Goal: Task Accomplishment & Management: Complete application form

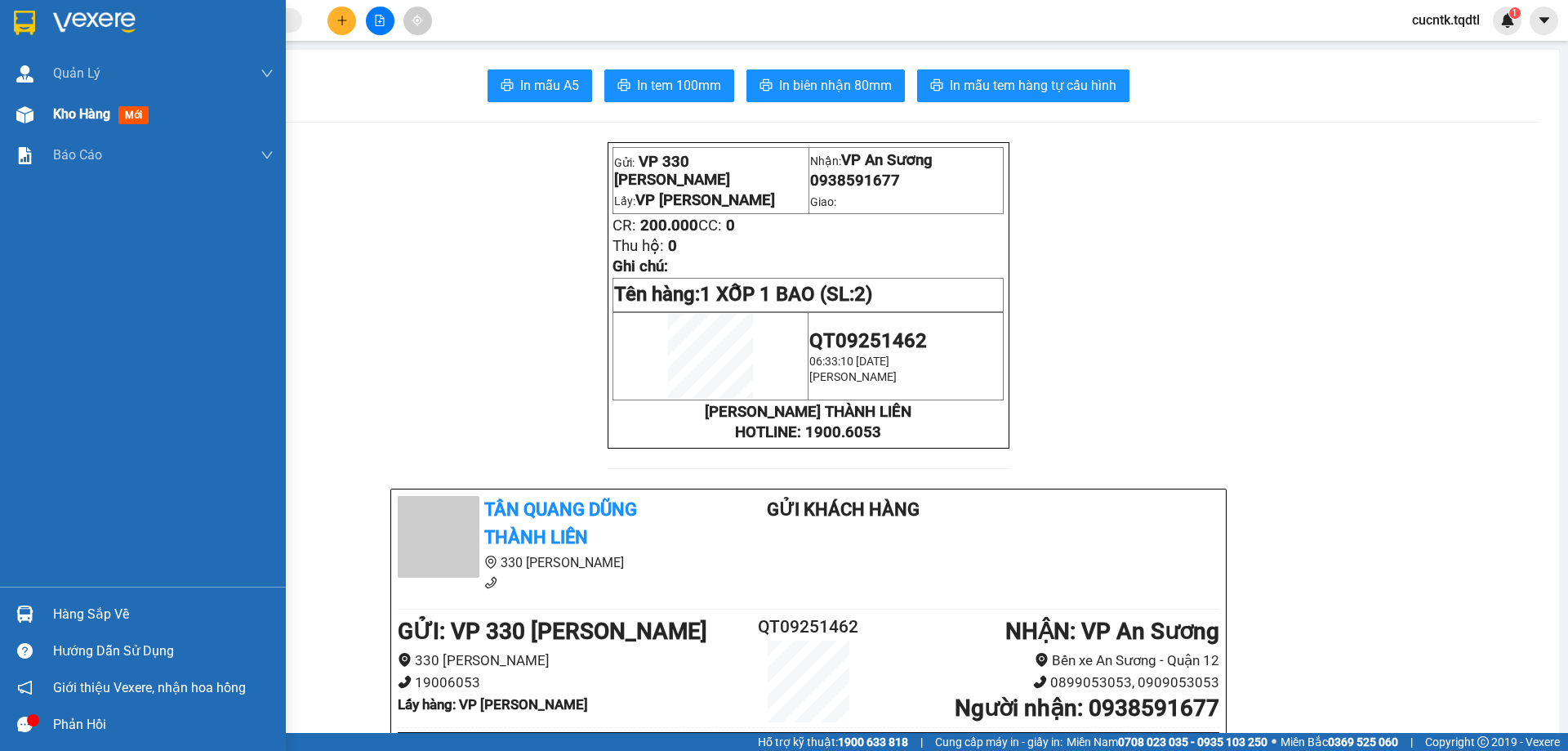
click at [58, 114] on span "Kho hàng" at bounding box center [82, 113] width 58 height 16
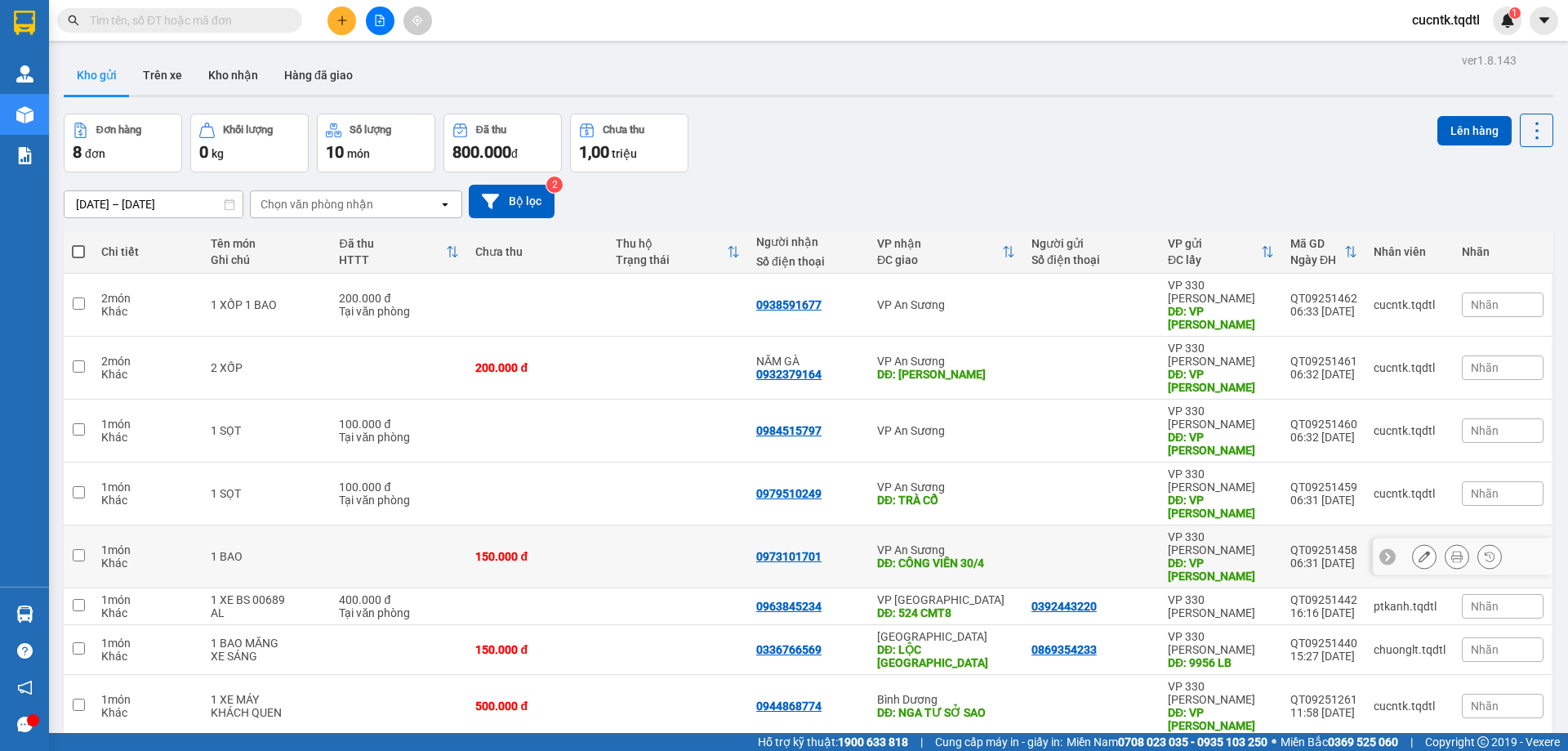
click at [78, 549] on input "checkbox" at bounding box center [78, 554] width 12 height 12
checkbox input "true"
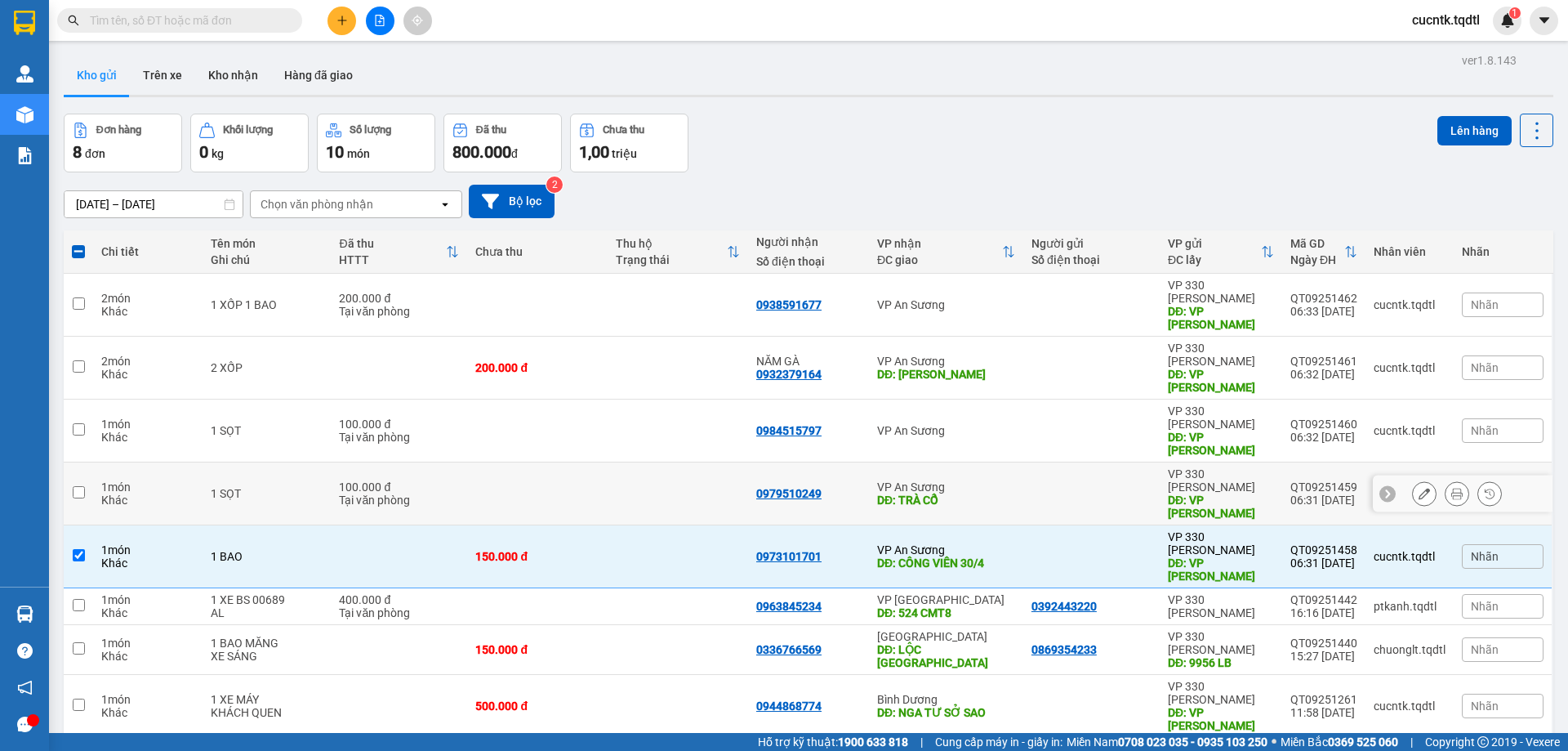
click at [82, 486] on input "checkbox" at bounding box center [78, 491] width 12 height 12
checkbox input "true"
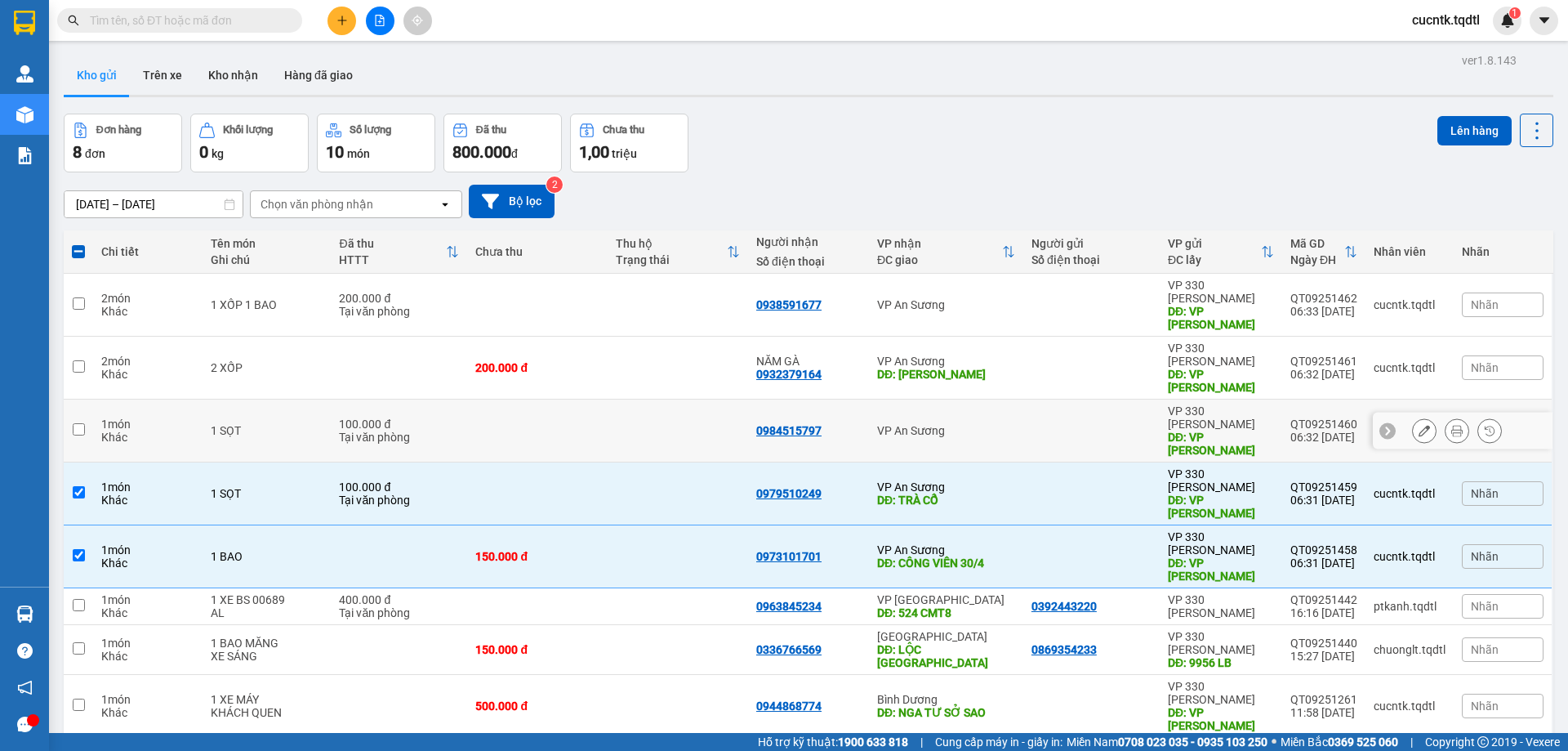
click at [76, 423] on input "checkbox" at bounding box center [78, 429] width 12 height 12
checkbox input "true"
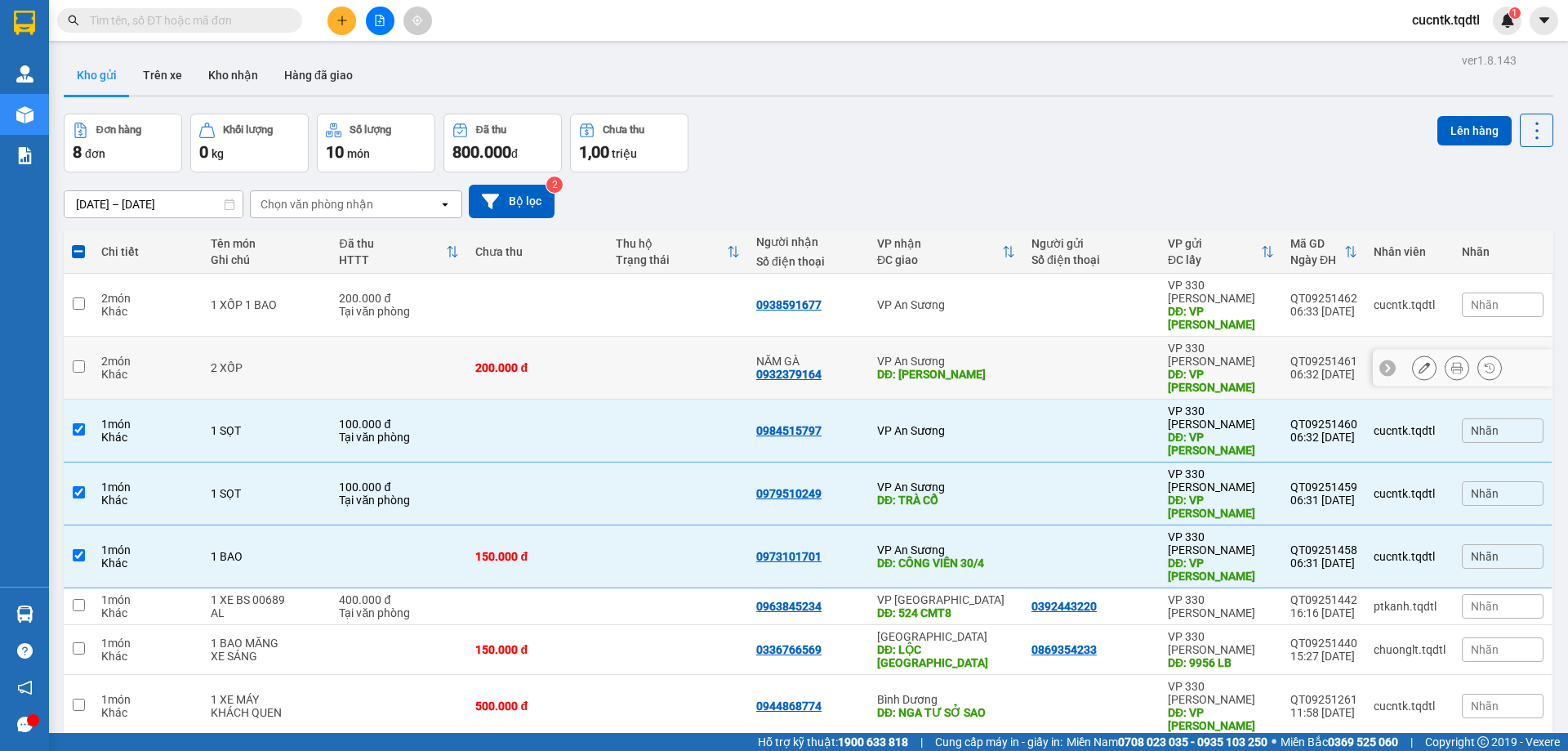
click at [74, 360] on input "checkbox" at bounding box center [78, 366] width 12 height 12
checkbox input "true"
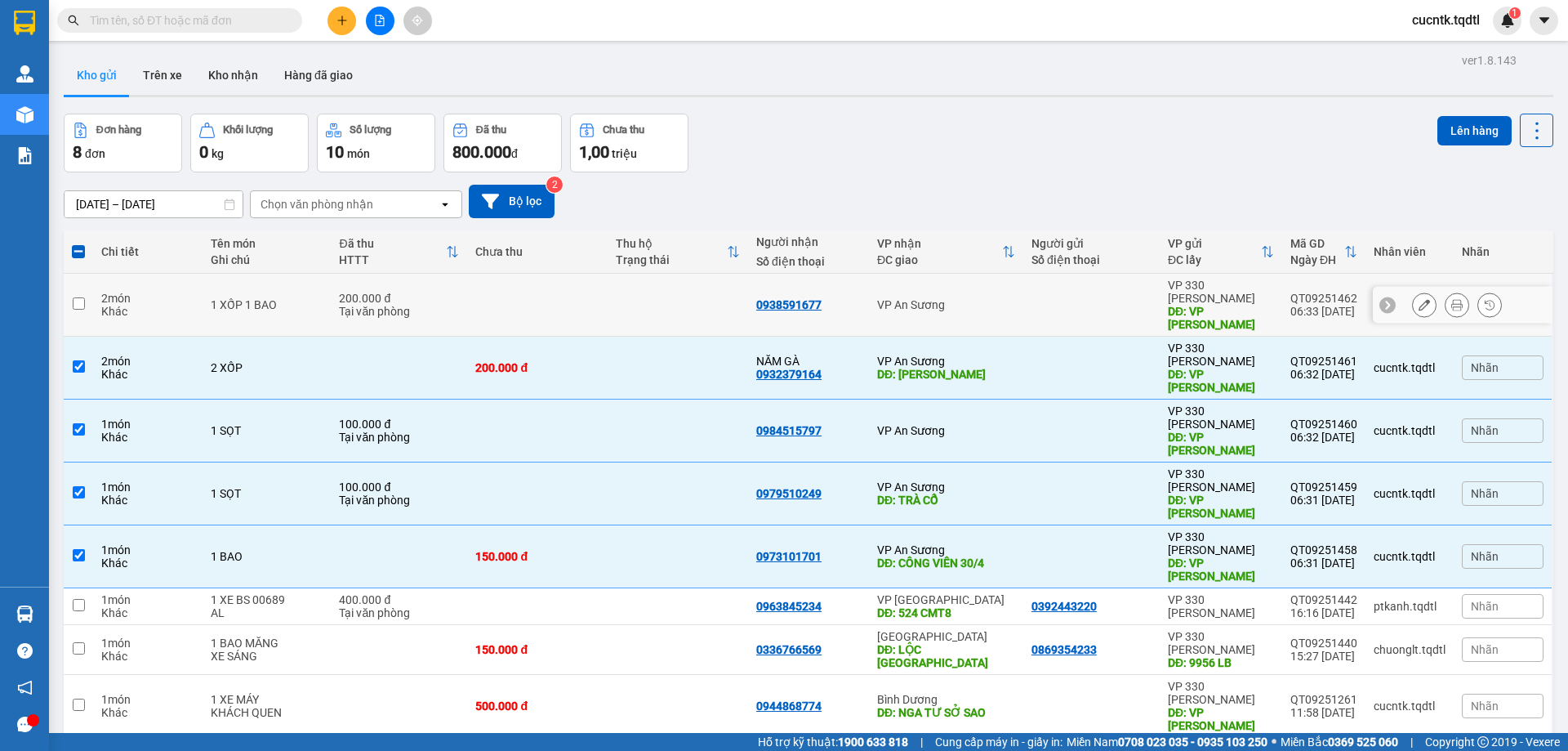
click at [80, 298] on input "checkbox" at bounding box center [78, 303] width 12 height 12
checkbox input "true"
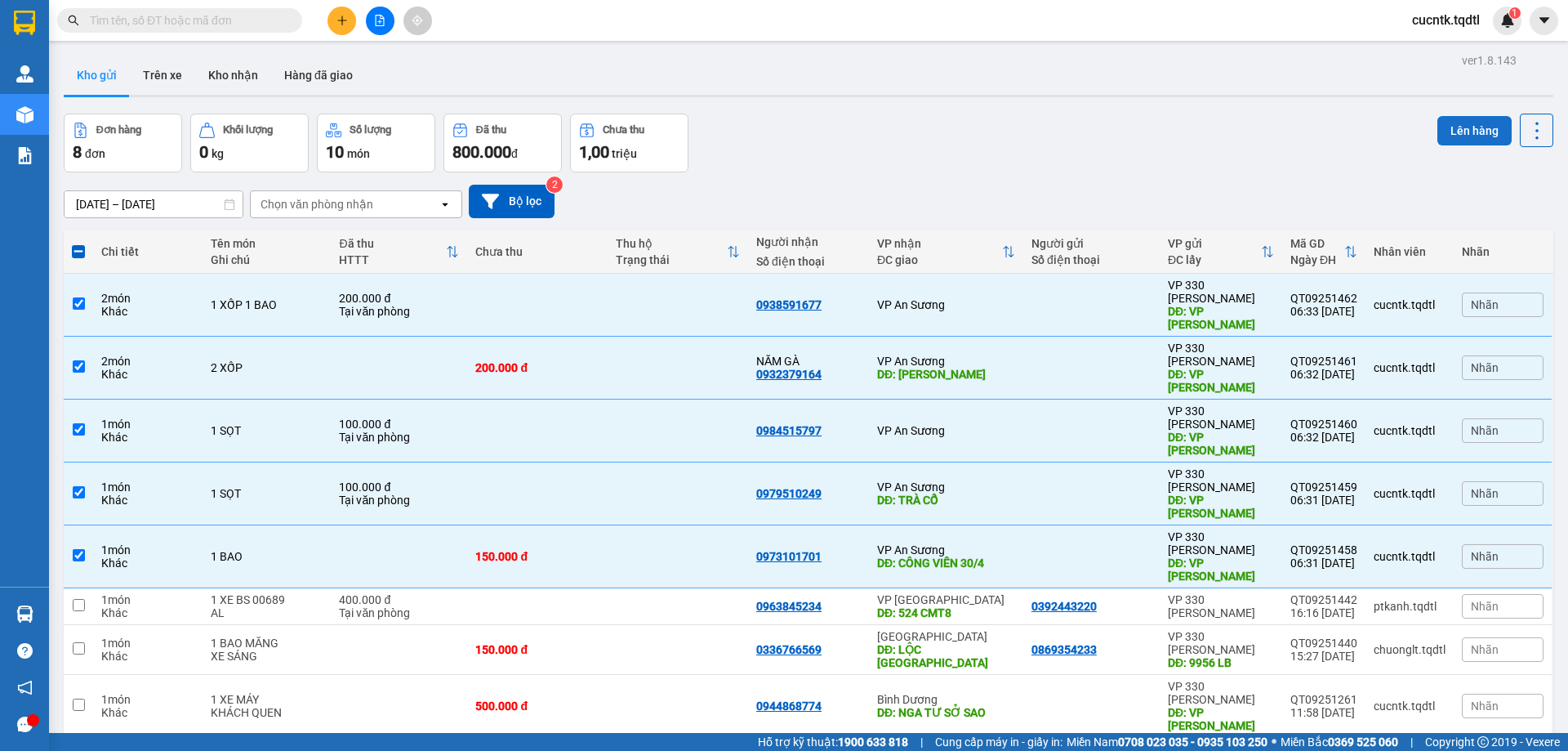
click at [1472, 123] on button "Lên hàng" at bounding box center [1474, 131] width 74 height 30
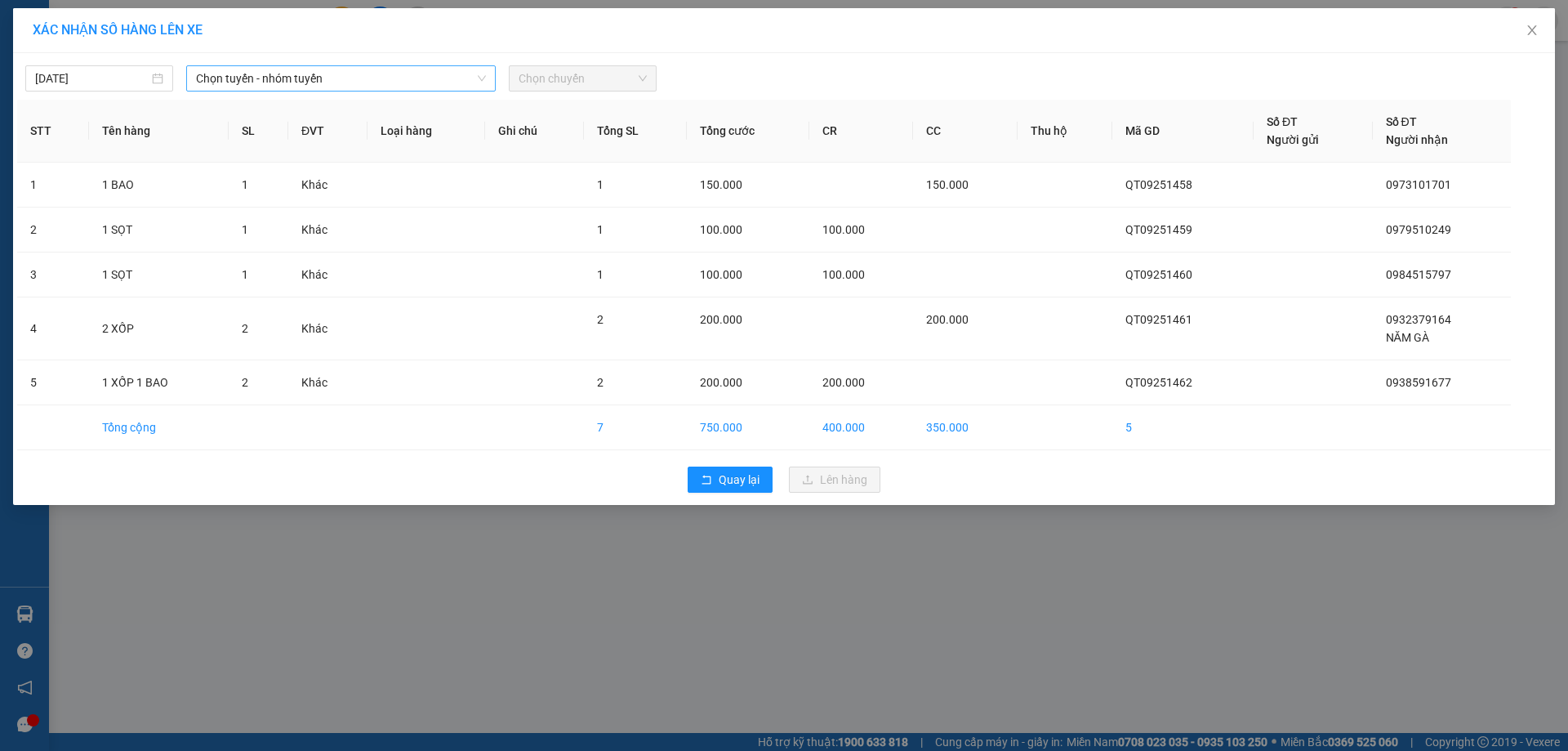
click at [439, 81] on span "Chọn tuyến - nhóm tuyến" at bounding box center [341, 78] width 290 height 24
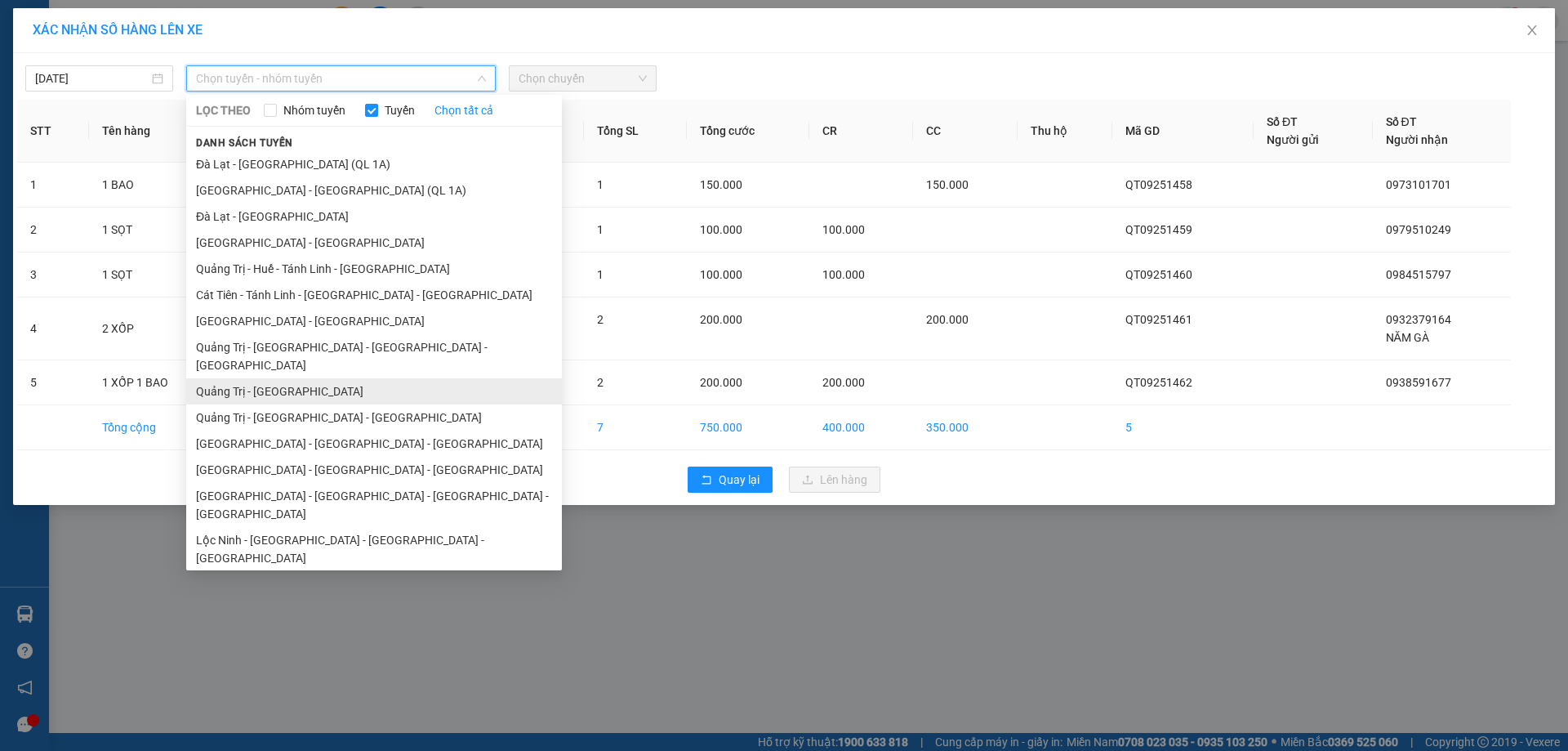
click at [293, 378] on li "Quảng Trị - [GEOGRAPHIC_DATA]" at bounding box center [374, 391] width 376 height 26
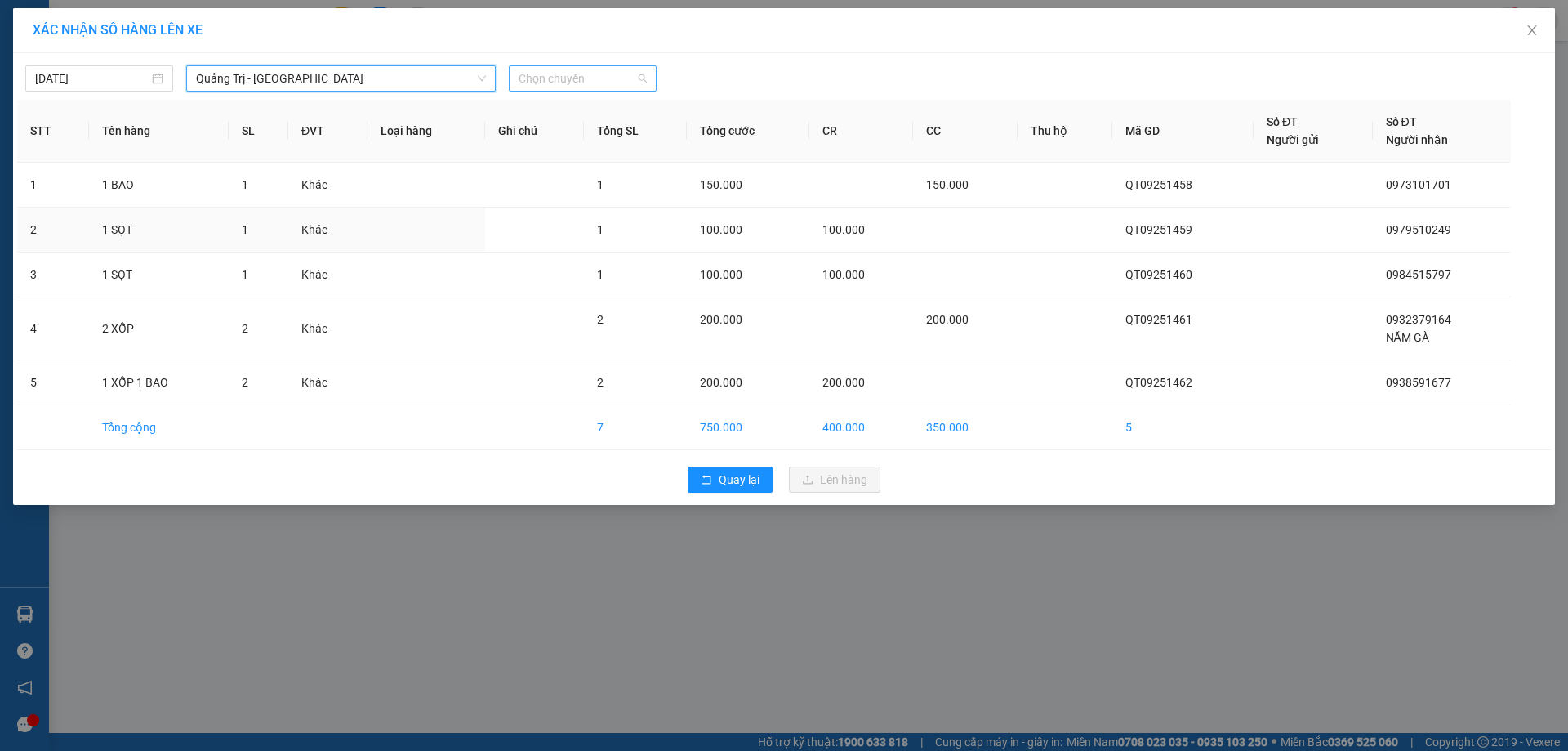
click at [551, 75] on span "Chọn chuyến" at bounding box center [583, 78] width 128 height 24
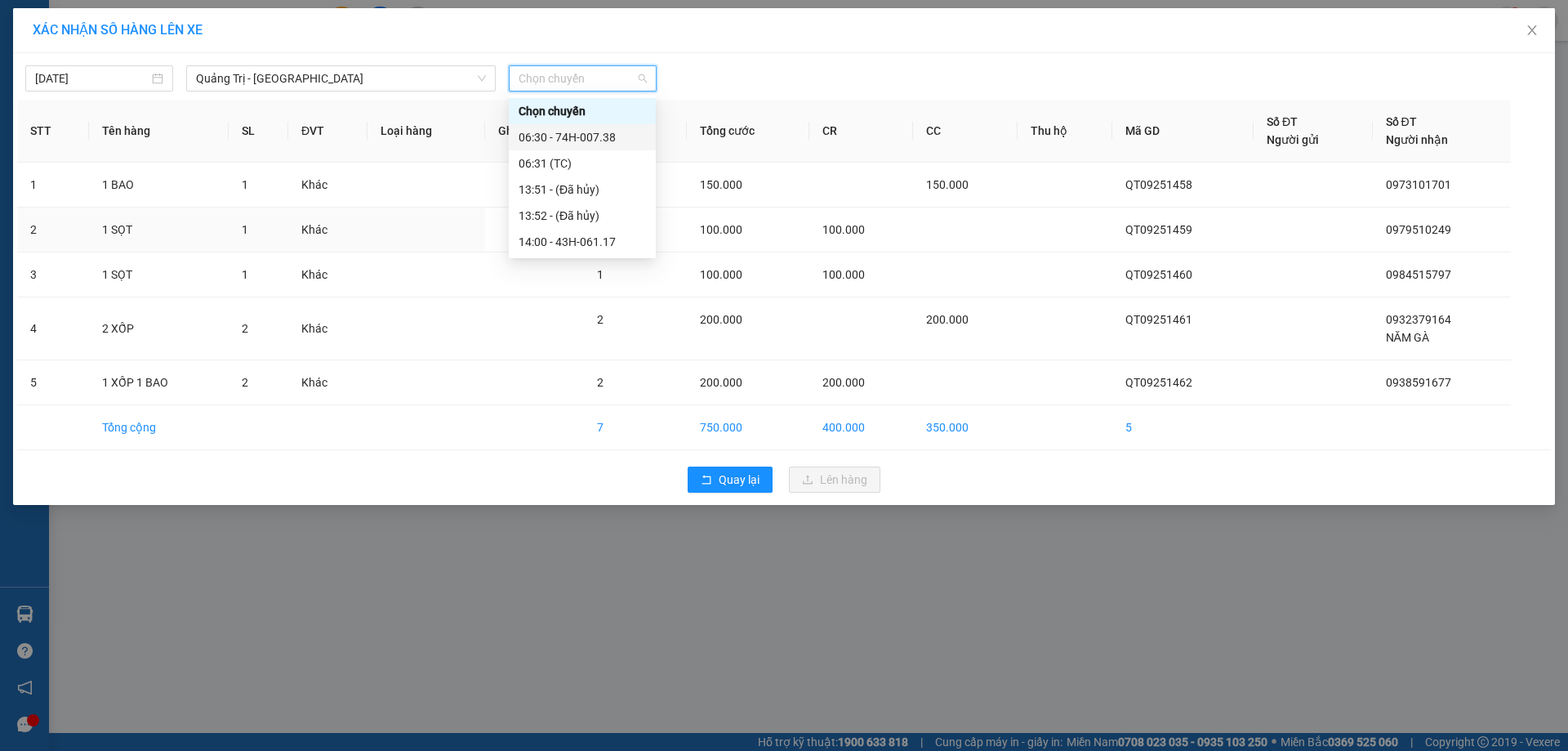
click at [554, 133] on div "06:30 - 74H-007.38" at bounding box center [582, 136] width 127 height 18
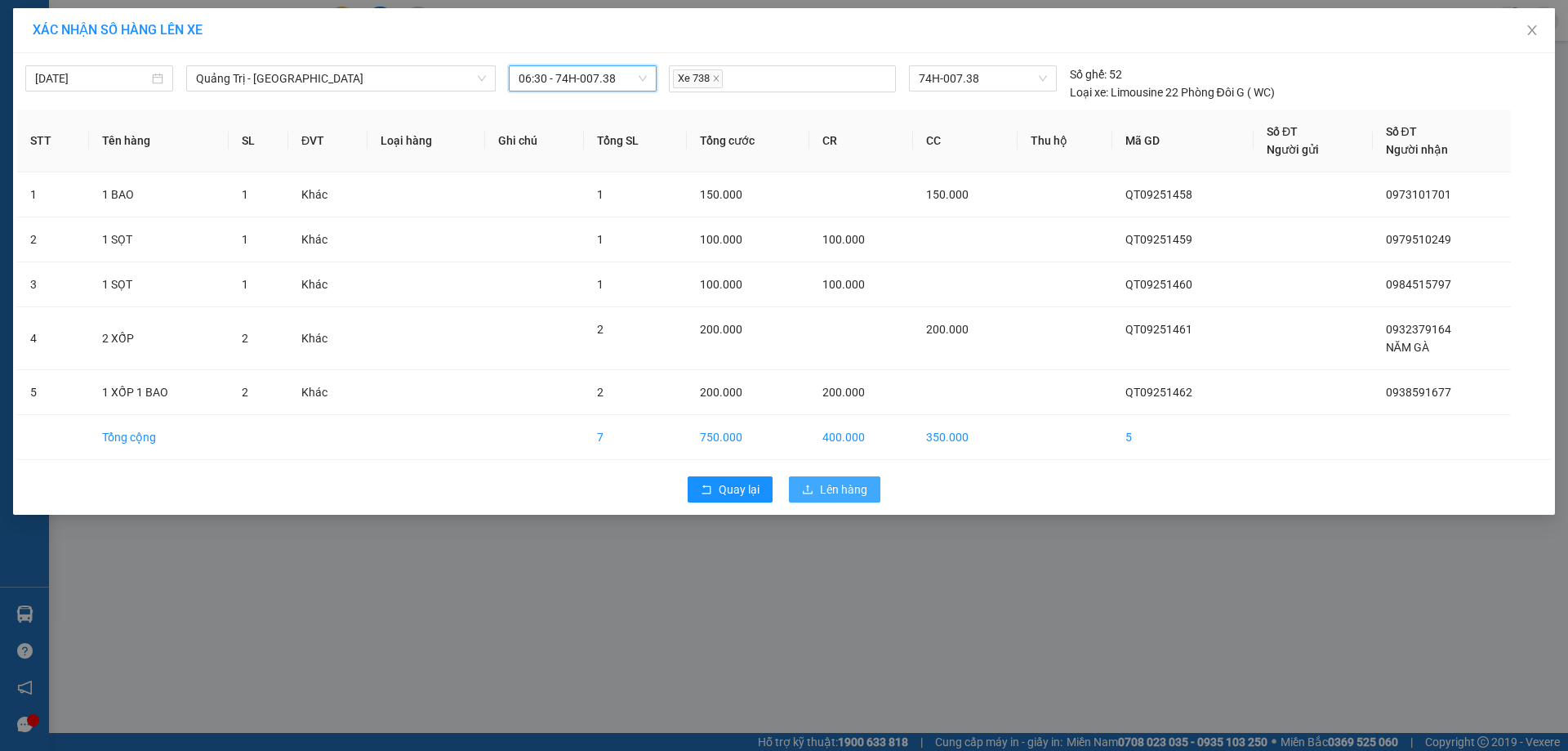
click at [864, 493] on span "Lên hàng" at bounding box center [843, 488] width 47 height 18
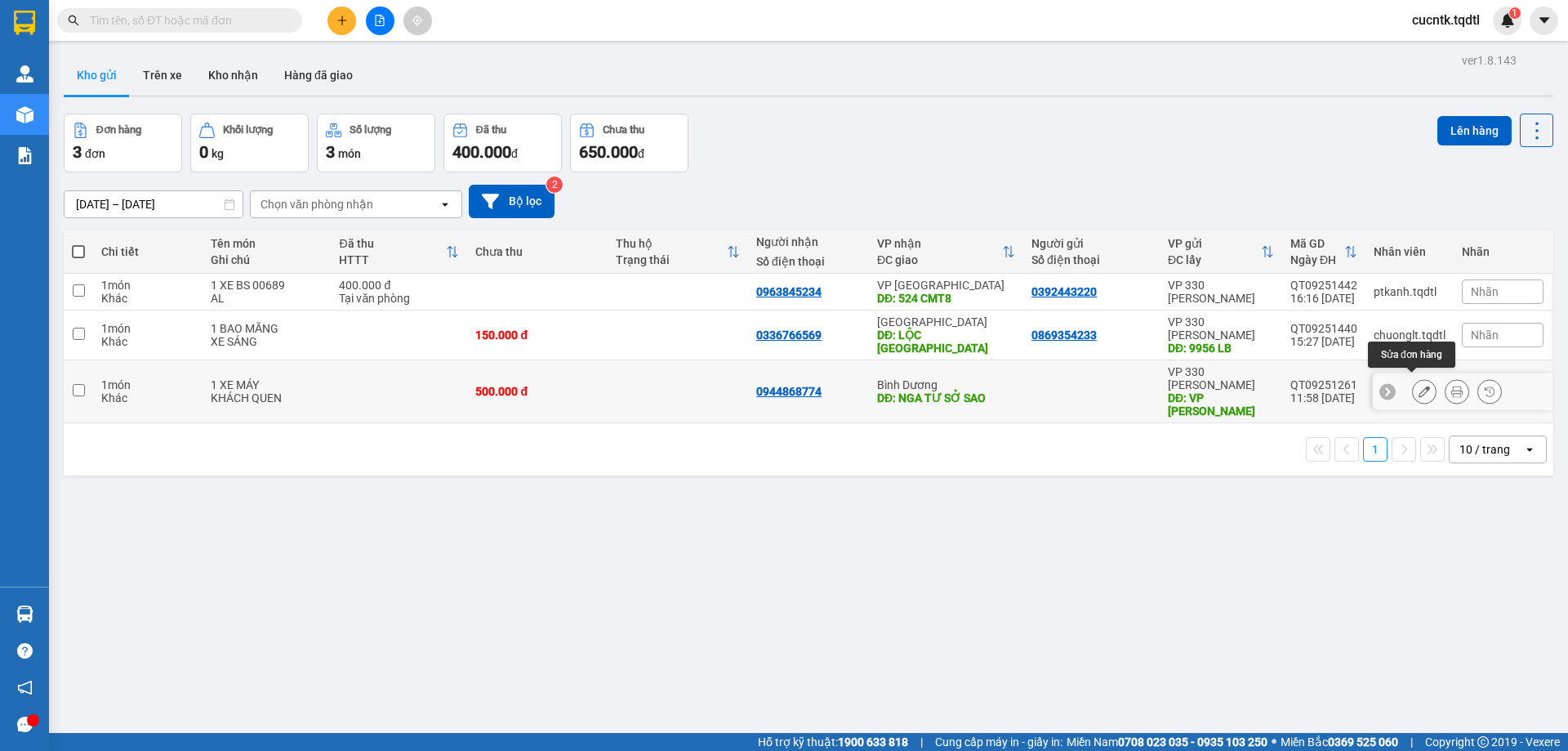
click at [1419, 385] on icon at bounding box center [1424, 391] width 11 height 11
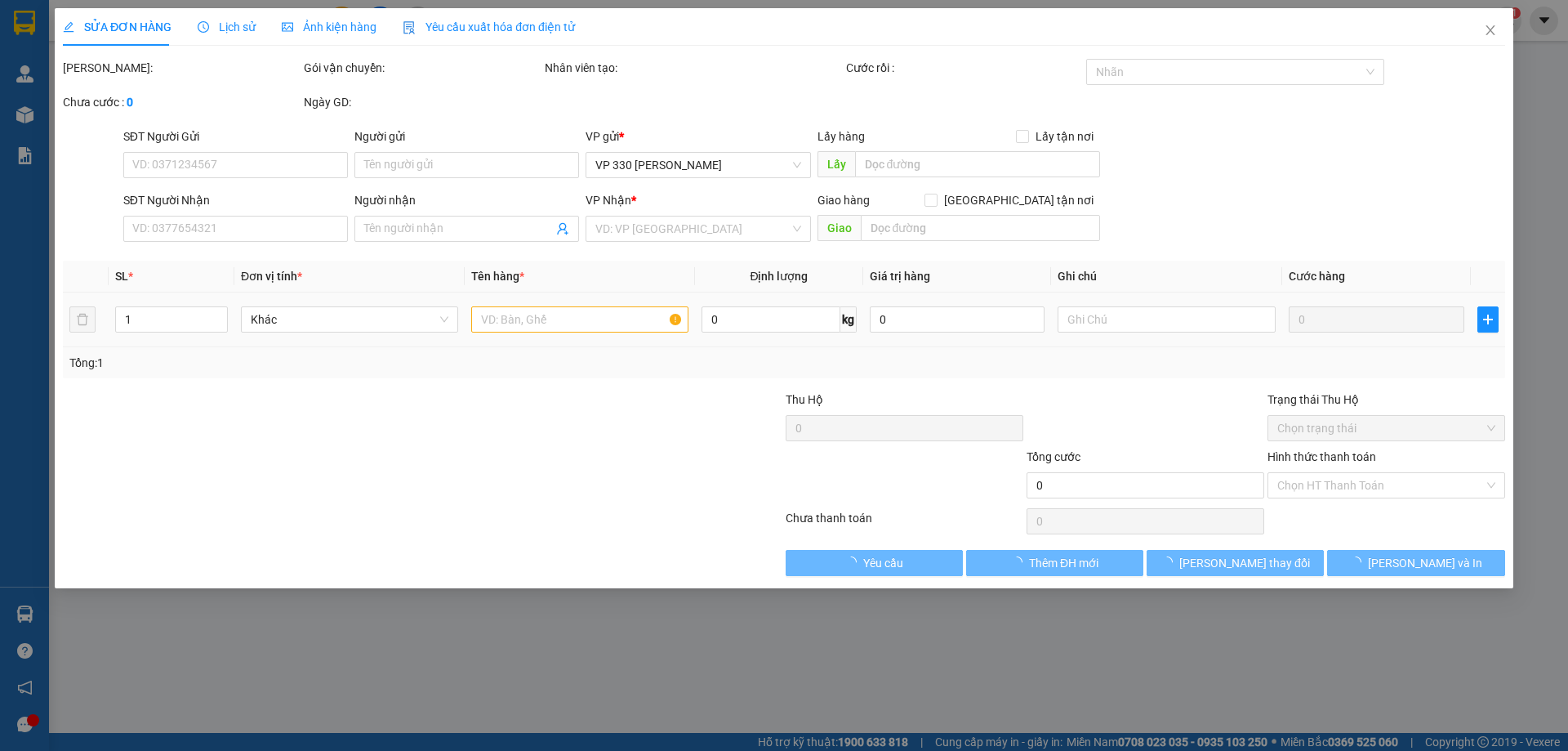
type input "VP [PERSON_NAME]"
type input "0944868774"
type input "NGA TƯ SỞ SAO"
type input "500.000"
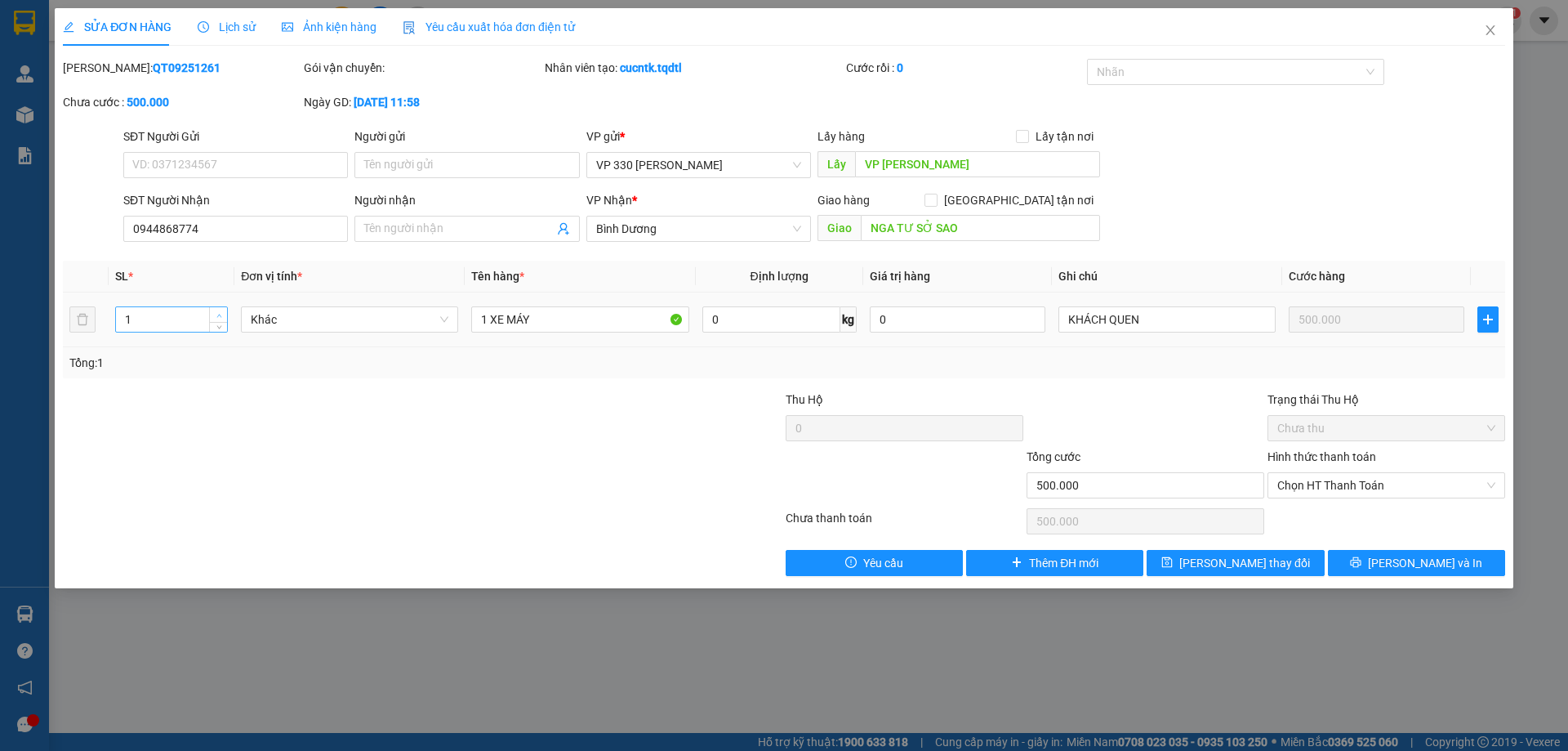
type input "2"
click at [219, 313] on icon "up" at bounding box center [219, 316] width 6 height 6
drag, startPoint x: 489, startPoint y: 316, endPoint x: 471, endPoint y: 330, distance: 22.8
click at [471, 330] on td "1 XE MÁY" at bounding box center [580, 319] width 230 height 55
drag, startPoint x: 486, startPoint y: 318, endPoint x: 474, endPoint y: 321, distance: 12.4
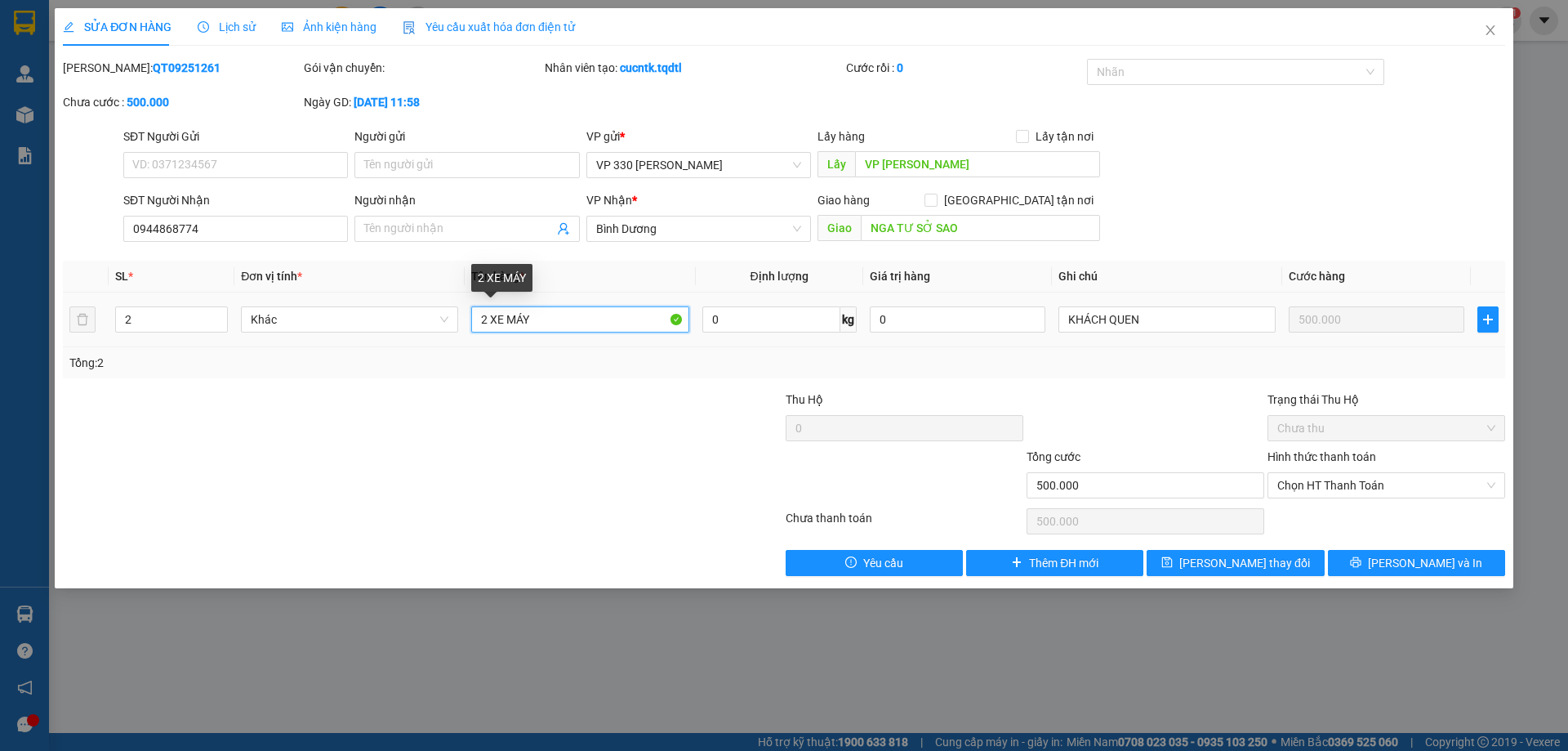
click at [474, 321] on input "2 XE MÁY" at bounding box center [580, 319] width 217 height 26
type input "1 XE MÁY"
type input "1"
click at [220, 325] on icon "down" at bounding box center [219, 325] width 6 height 6
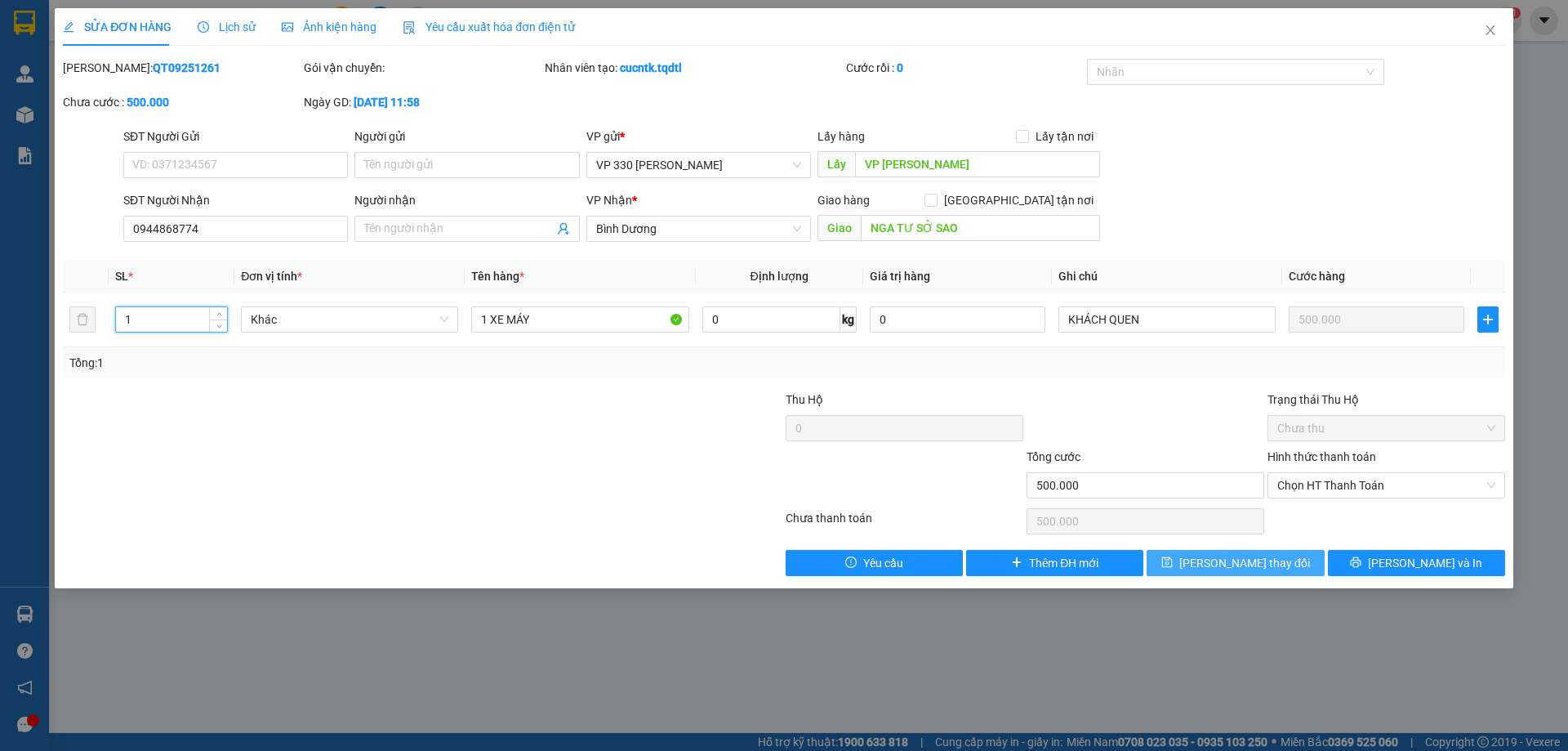
drag, startPoint x: 1304, startPoint y: 556, endPoint x: 1011, endPoint y: 510, distance: 296.6
click at [1302, 556] on button "[PERSON_NAME] thay đổi" at bounding box center [1235, 563] width 177 height 26
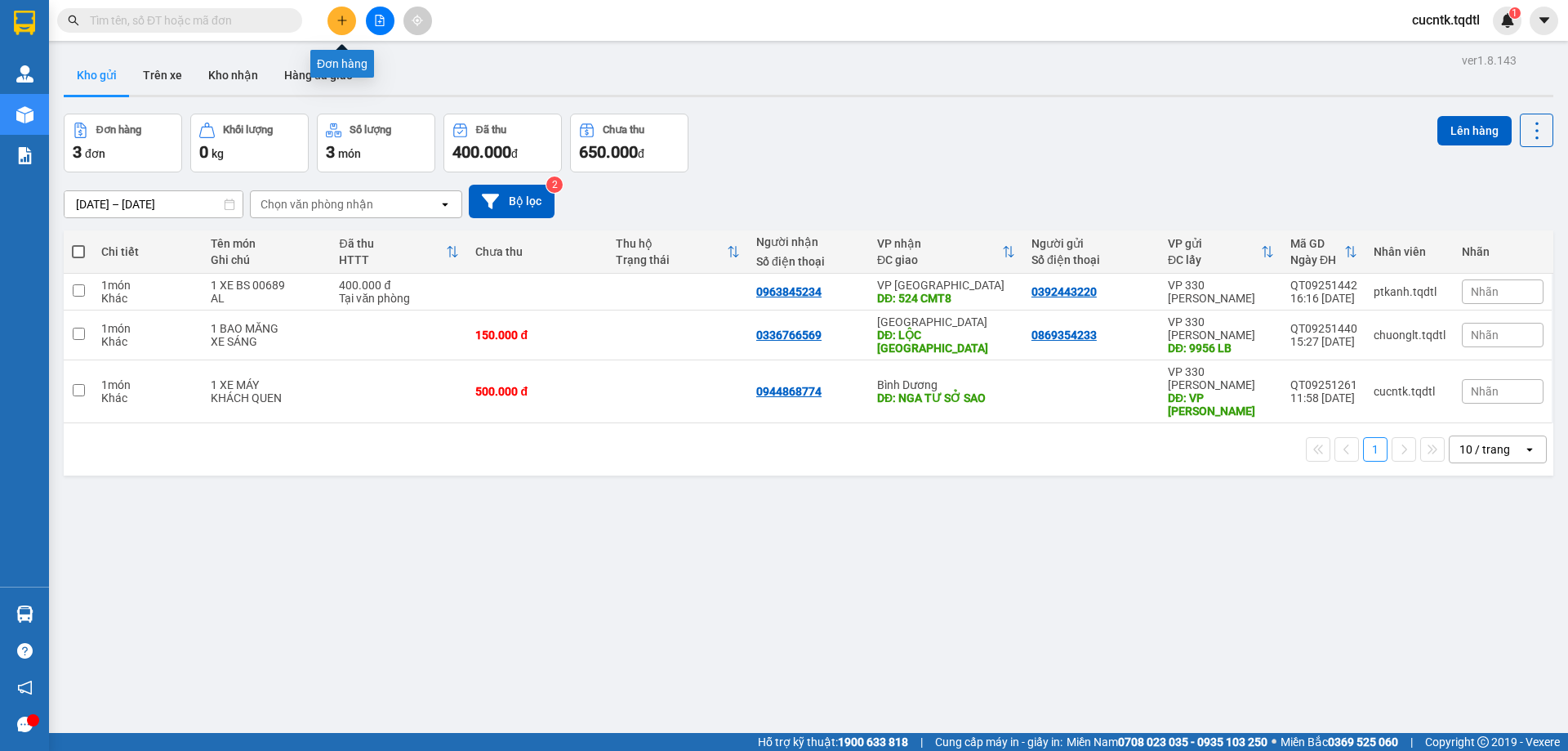
click at [329, 24] on button at bounding box center [342, 20] width 29 height 29
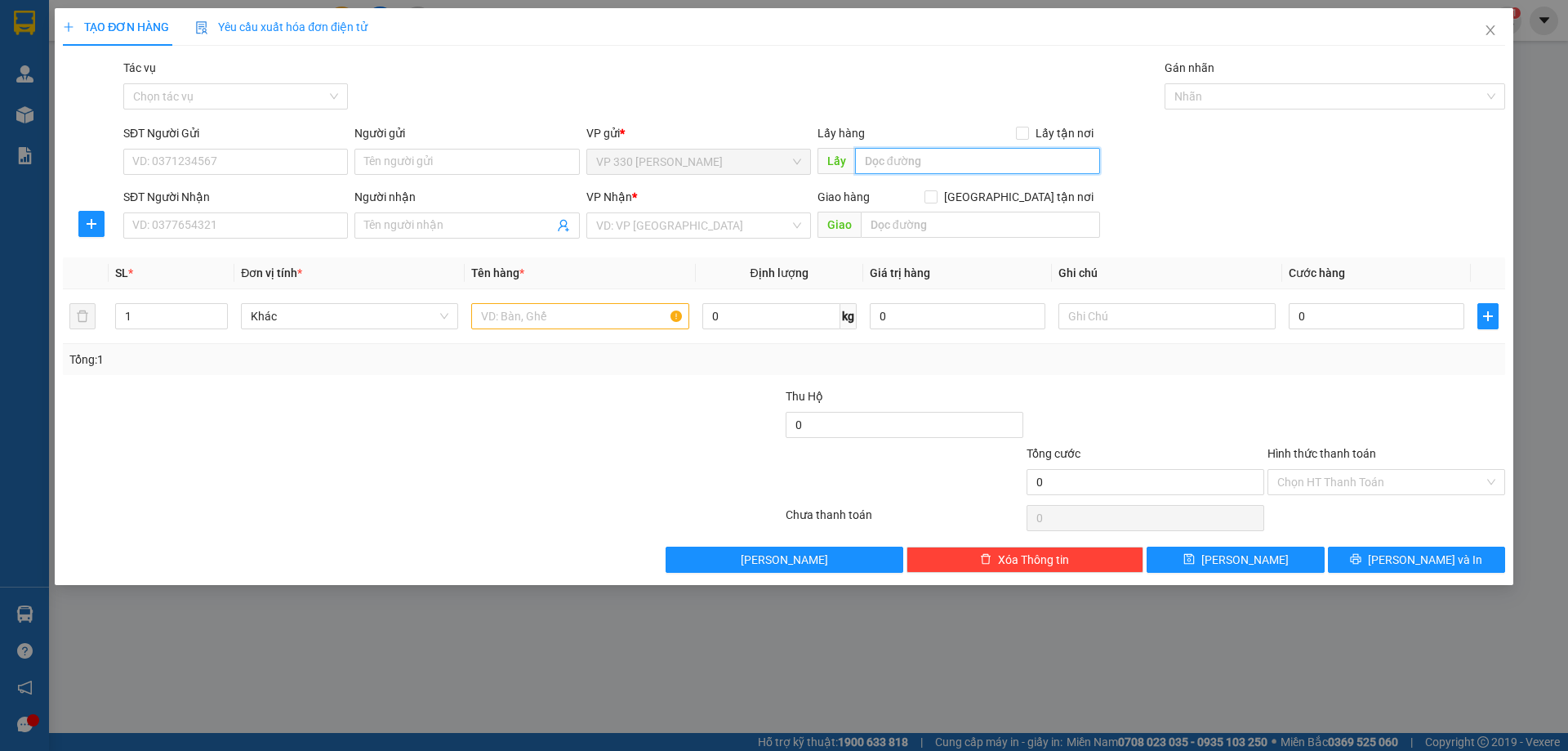
click at [987, 167] on input "text" at bounding box center [978, 161] width 245 height 26
type input "VP [PERSON_NAME]"
click at [203, 223] on input "SĐT Người Nhận" at bounding box center [236, 226] width 225 height 26
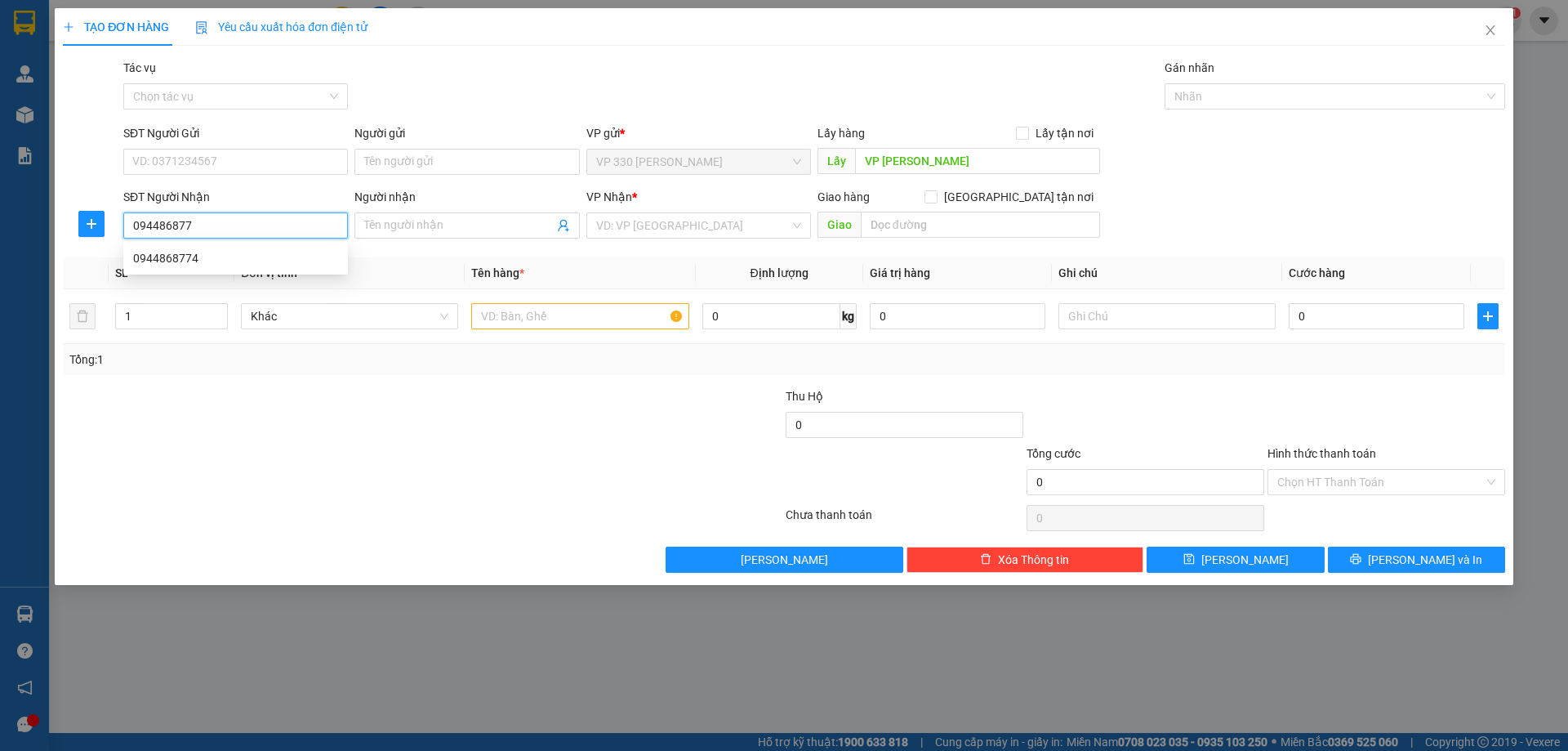
type input "0944868774"
click at [186, 256] on div "0944868774" at bounding box center [235, 257] width 205 height 18
type input "NGA TƯ SỞ SAO"
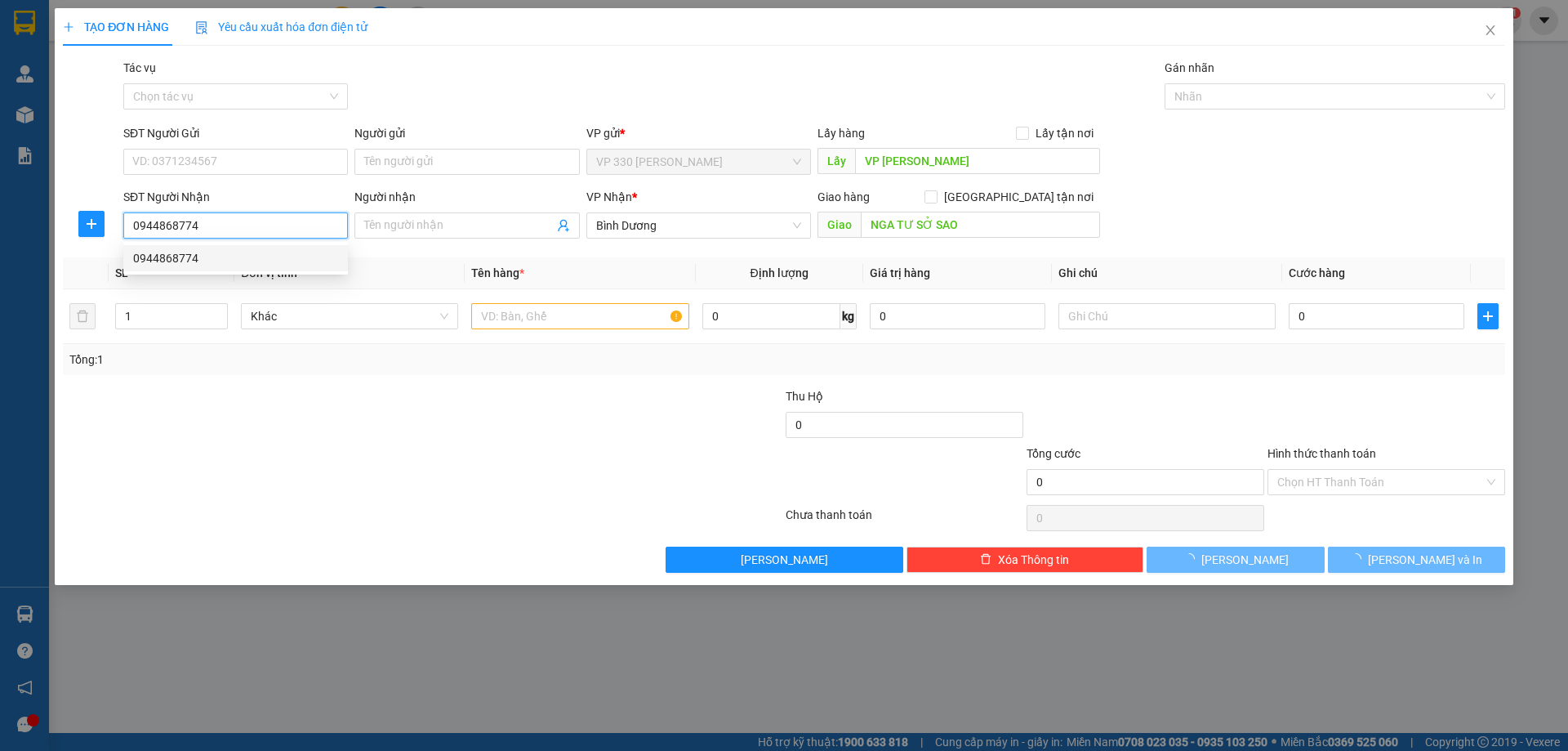
type input "500.000"
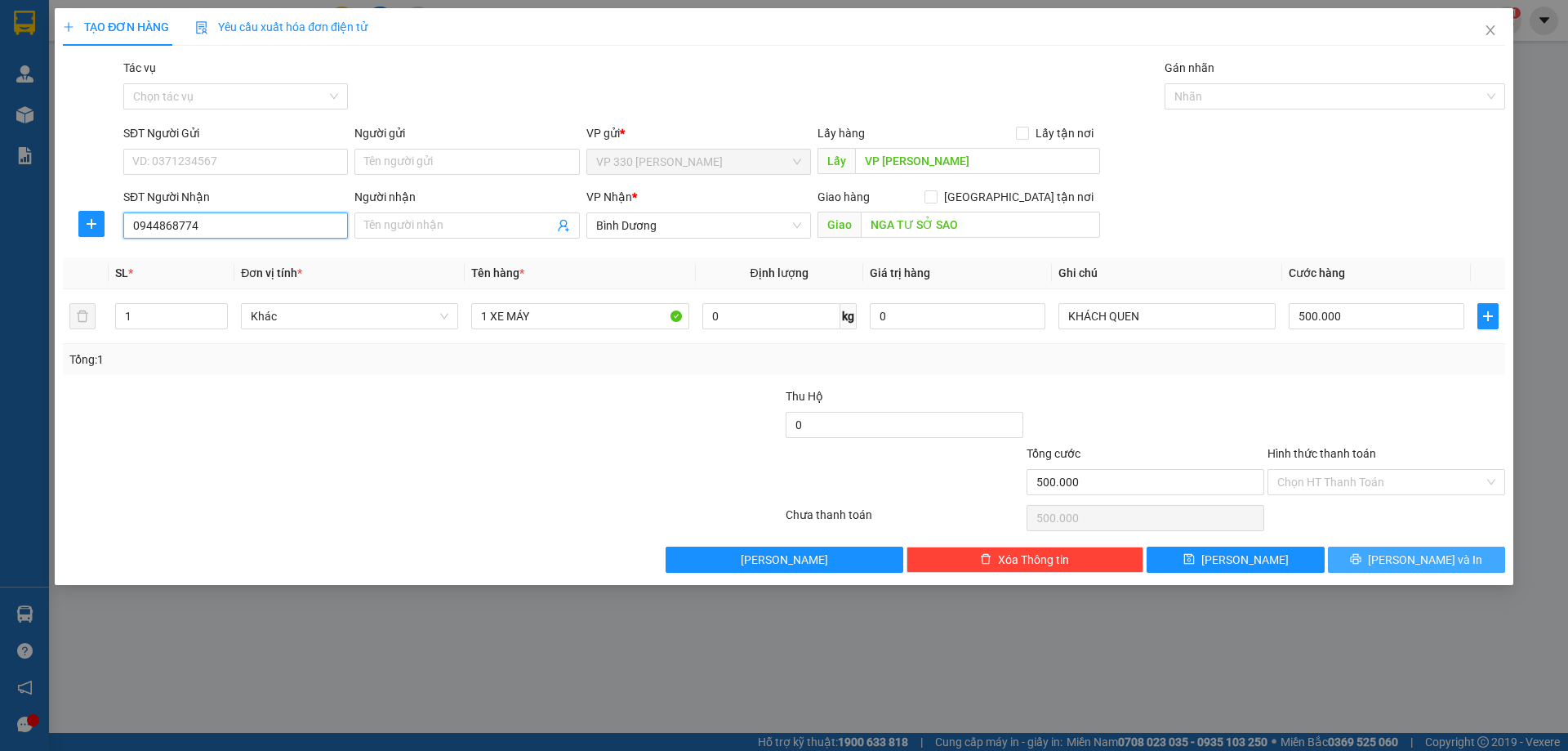
type input "0944868774"
click at [1383, 564] on button "[PERSON_NAME] và In" at bounding box center [1417, 560] width 177 height 26
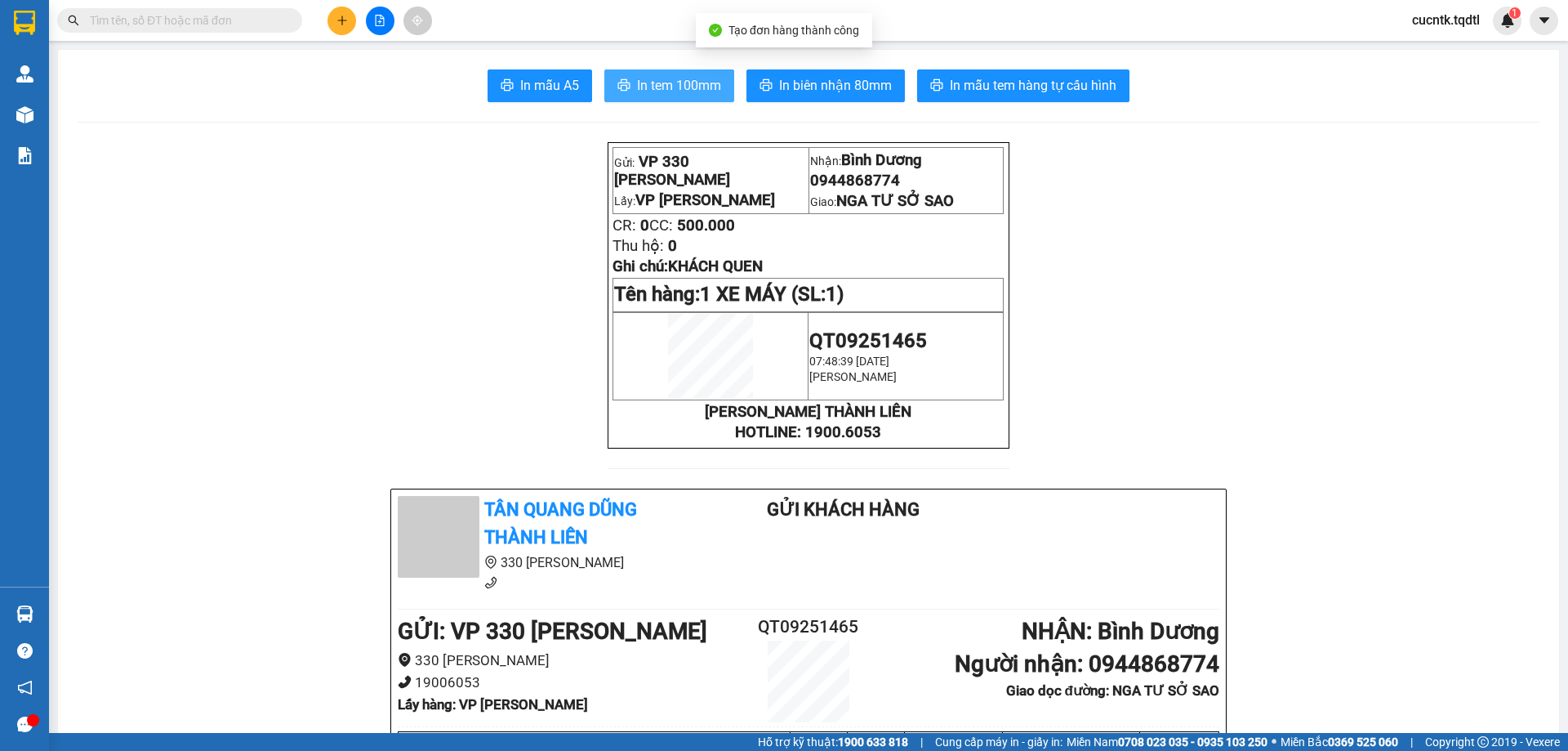
click at [702, 84] on span "In tem 100mm" at bounding box center [679, 85] width 84 height 20
click at [648, 76] on span "In tem 100mm" at bounding box center [679, 85] width 84 height 20
